Goal: Transaction & Acquisition: Download file/media

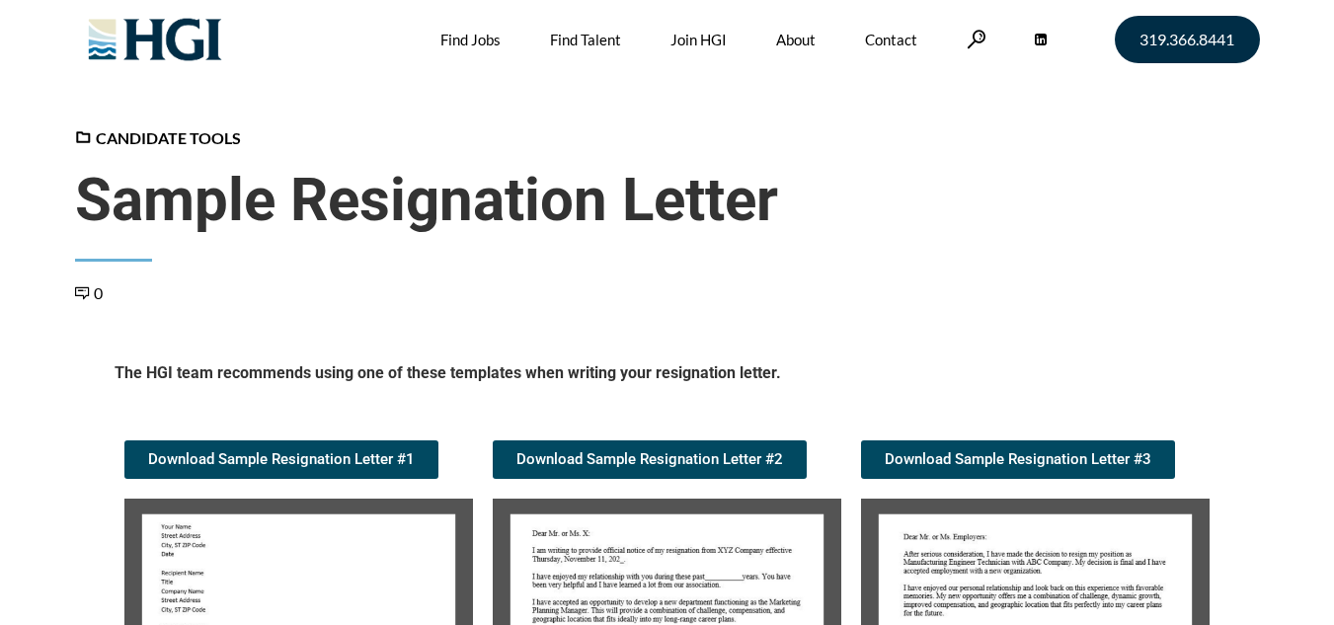
scroll to position [395, 0]
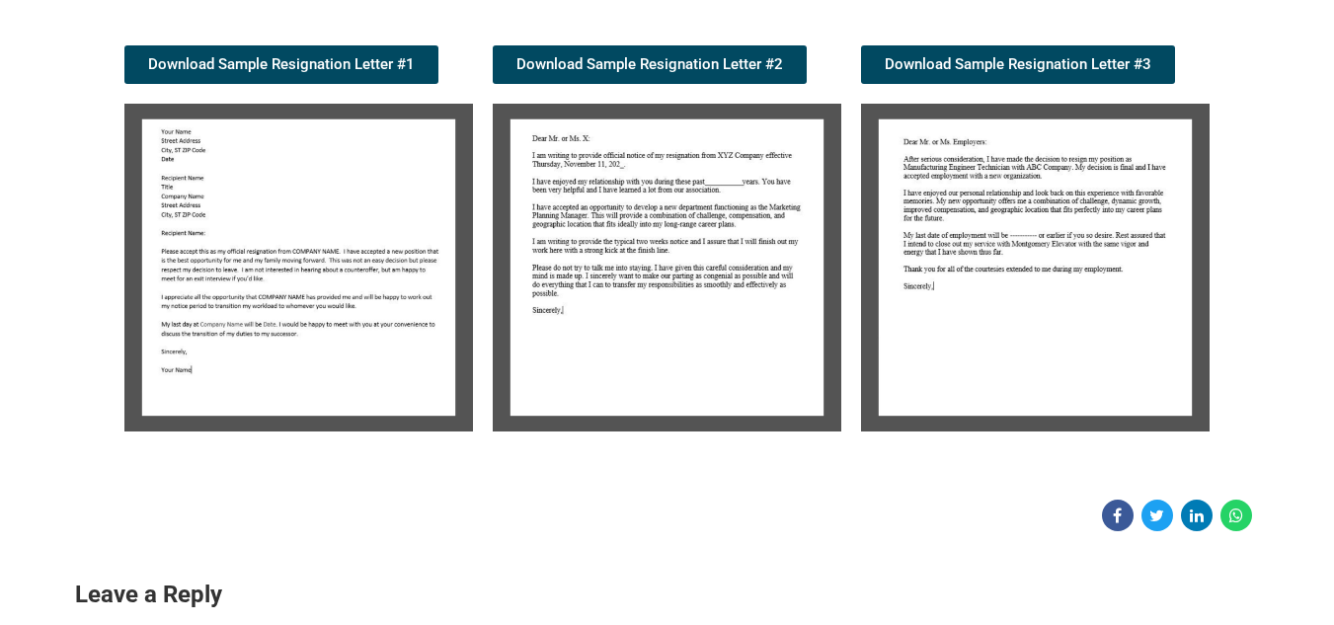
click at [294, 274] on img at bounding box center [298, 268] width 349 height 328
click at [298, 274] on img at bounding box center [298, 268] width 349 height 328
click at [317, 263] on img at bounding box center [298, 268] width 349 height 328
click at [326, 256] on img at bounding box center [298, 268] width 349 height 328
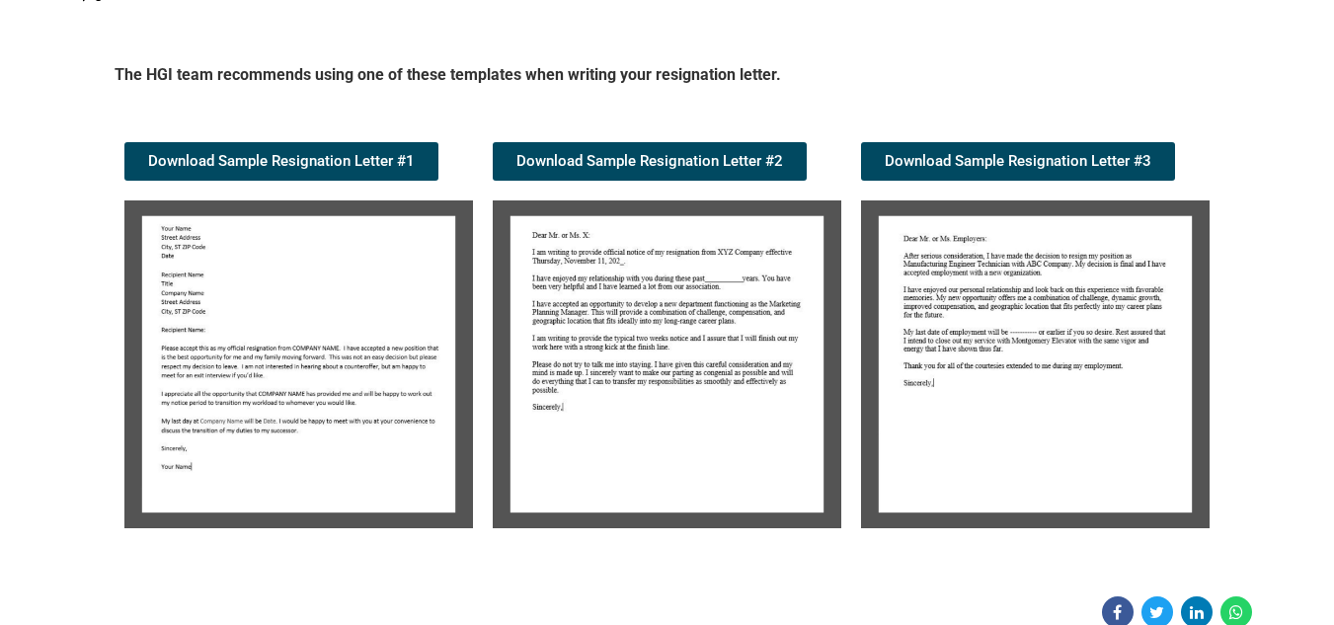
scroll to position [296, 0]
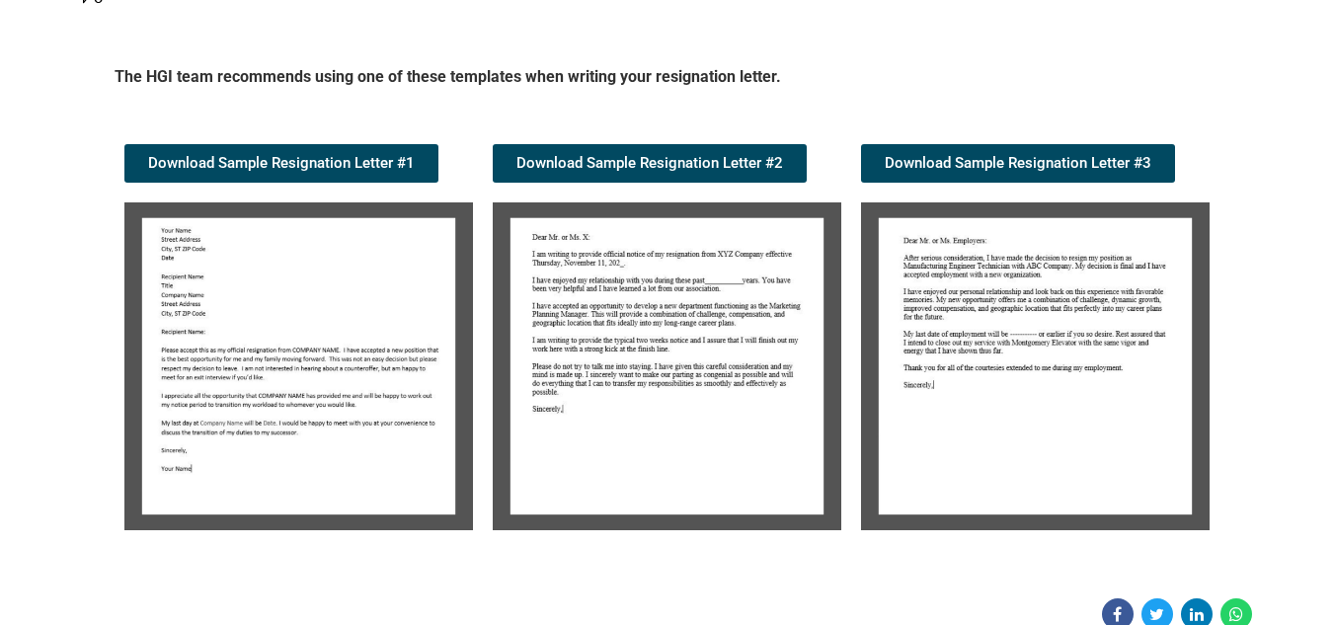
click at [365, 324] on img at bounding box center [298, 366] width 349 height 328
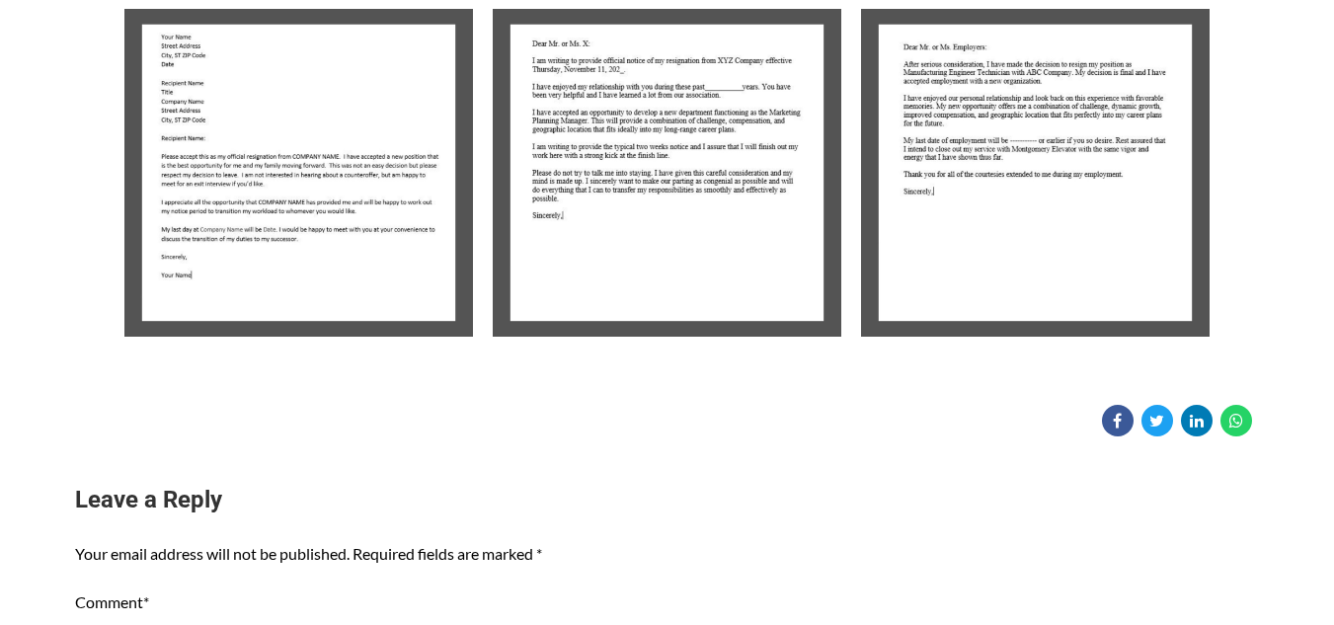
scroll to position [395, 0]
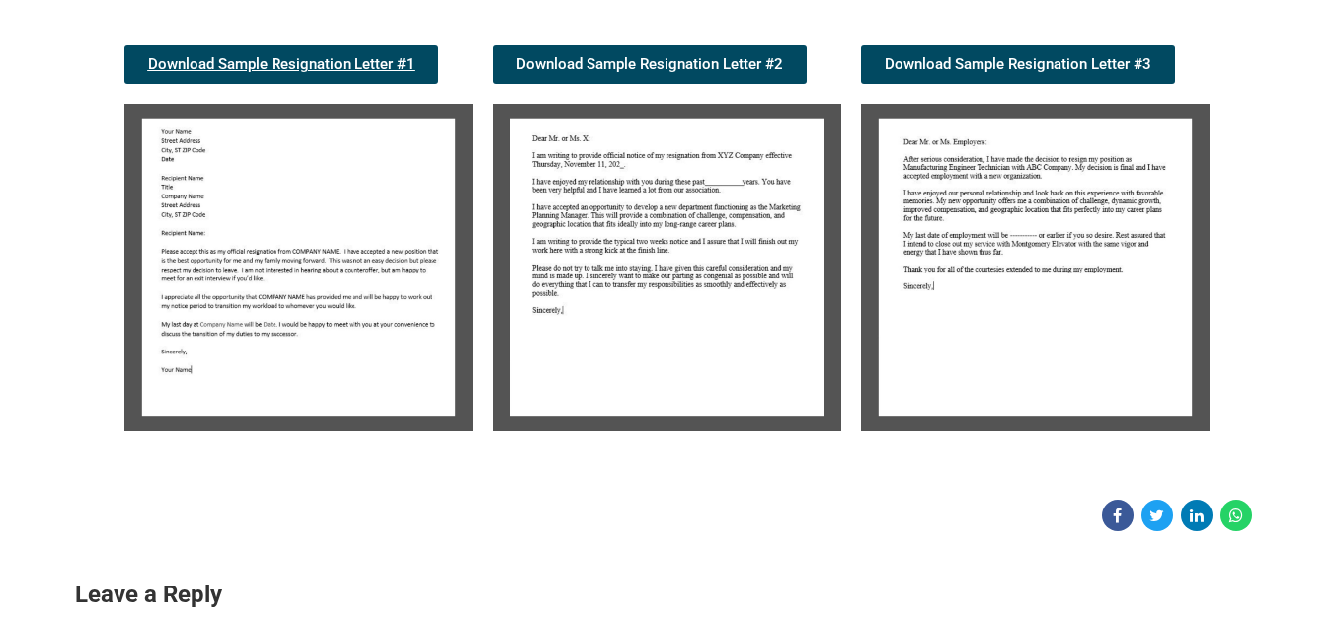
click at [327, 65] on span "Download Sample Resignation Letter #1" at bounding box center [281, 64] width 267 height 15
click at [708, 153] on img at bounding box center [667, 268] width 349 height 328
click at [683, 243] on img at bounding box center [667, 268] width 349 height 328
click at [639, 57] on span "Download Sample Resignation Letter #2" at bounding box center [649, 64] width 267 height 15
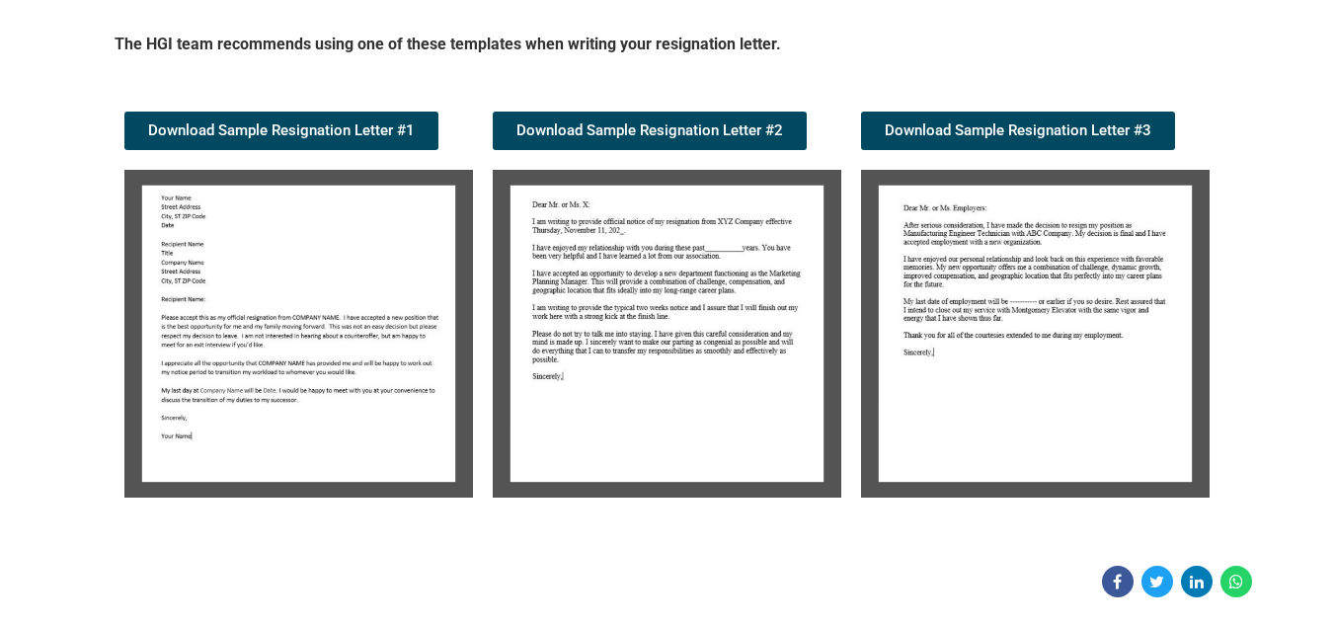
scroll to position [99, 0]
